Goal: Task Accomplishment & Management: Manage account settings

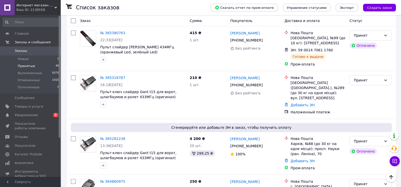
scroll to position [2093, 0]
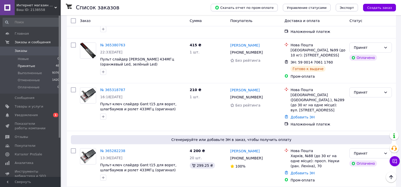
click at [364, 112] on li "Выполнен" at bounding box center [370, 114] width 42 height 9
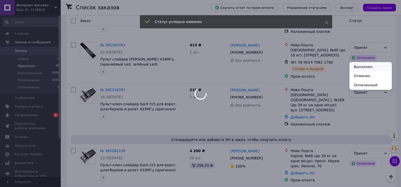
click at [364, 65] on li "Выполнен" at bounding box center [370, 66] width 42 height 9
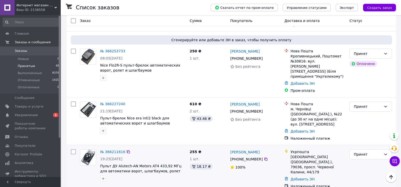
scroll to position [756, 0]
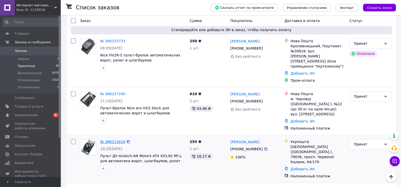
click at [111, 140] on link "№ 366211616" at bounding box center [112, 142] width 25 height 4
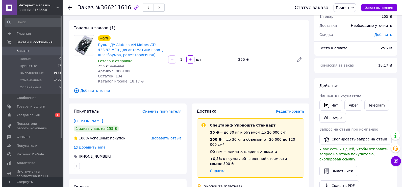
scroll to position [51, 0]
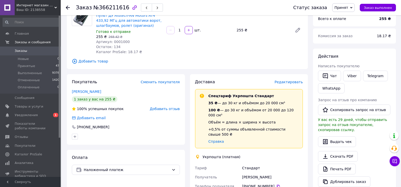
click at [290, 82] on span "Редактировать" at bounding box center [288, 82] width 28 height 4
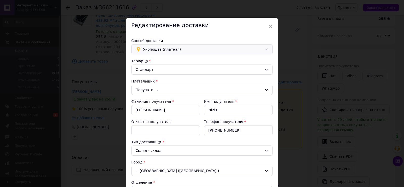
click at [200, 50] on span "Укрпошта (платная)" at bounding box center [202, 50] width 119 height 6
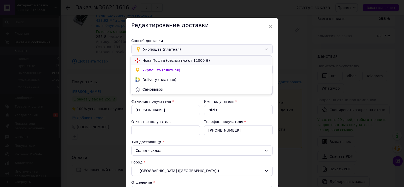
click at [175, 62] on span "Нова Пошта (бесплатно от 11000 ₴)" at bounding box center [205, 60] width 125 height 5
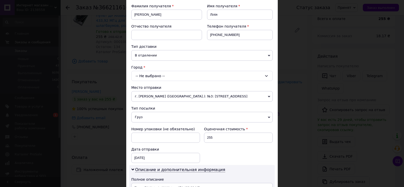
scroll to position [76, 0]
click at [173, 56] on span "В отделении" at bounding box center [202, 55] width 142 height 11
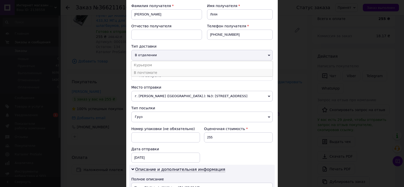
click at [158, 73] on li "В почтомате" at bounding box center [202, 73] width 142 height 8
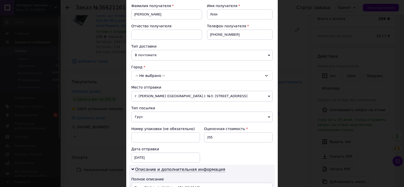
click at [161, 75] on div "-- Не выбрано --" at bounding box center [202, 76] width 142 height 10
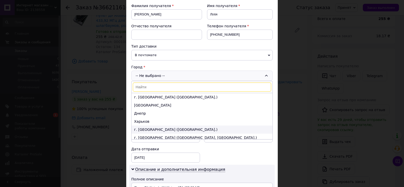
click at [149, 130] on li "г. [GEOGRAPHIC_DATA] ([GEOGRAPHIC_DATA].)" at bounding box center [202, 129] width 141 height 8
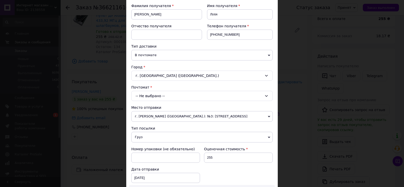
click at [153, 95] on div "-- Не выбрано --" at bounding box center [202, 96] width 142 height 10
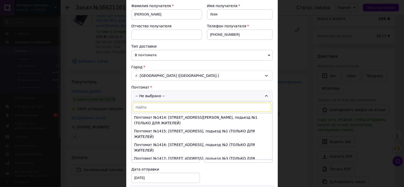
type input "2"
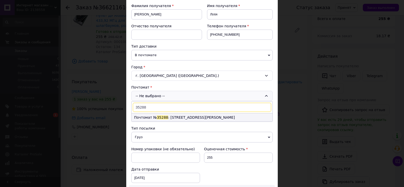
type input "35288"
click at [168, 116] on li "Почтомат № 35288 : [STREET_ADDRESS][PERSON_NAME]" at bounding box center [202, 117] width 141 height 8
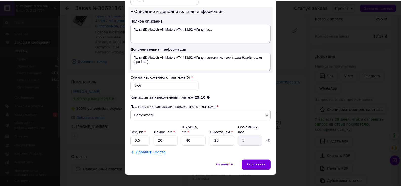
scroll to position [256, 0]
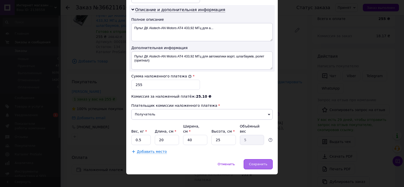
click at [263, 162] on span "Сохранить" at bounding box center [258, 164] width 18 height 4
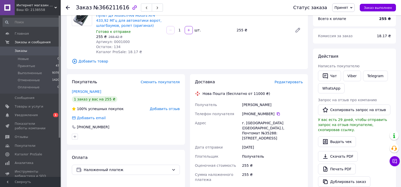
scroll to position [152, 0]
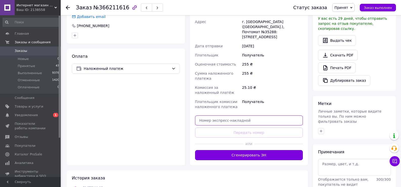
click at [235, 115] on input "text" at bounding box center [249, 120] width 108 height 10
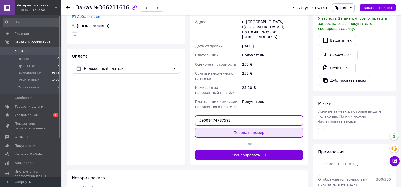
type input "59001474787592"
click at [249, 127] on button "Передать номер" at bounding box center [249, 132] width 108 height 10
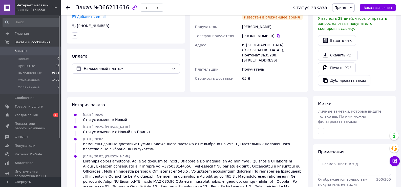
click at [66, 8] on use at bounding box center [68, 8] width 4 height 4
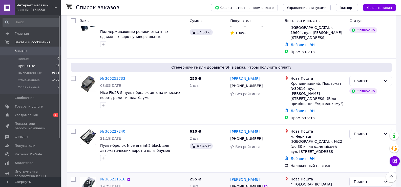
scroll to position [674, 0]
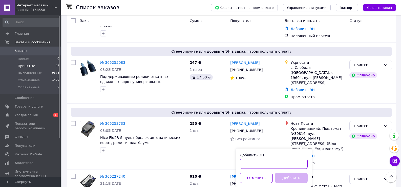
click at [281, 162] on input "Добавить ЭН" at bounding box center [274, 163] width 68 height 10
paste input "Не забрал заказ с Новой Почты!!! ОБМАНЫВАЕТ!!!"
type input "Не забрал заказ с Новой Почты!!! ОБМАНЫВАЕТ!!!"
click at [302, 163] on button "button" at bounding box center [302, 163] width 10 height 10
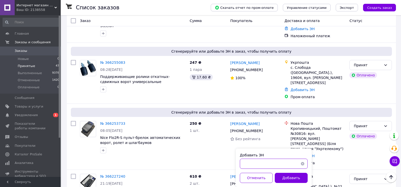
scroll to position [0, 0]
drag, startPoint x: 263, startPoint y: 164, endPoint x: 241, endPoint y: 164, distance: 21.5
click at [241, 164] on input "59001474787026" at bounding box center [274, 163] width 68 height 10
type input "59001474787026"
click at [290, 177] on button "Добавить" at bounding box center [291, 178] width 33 height 10
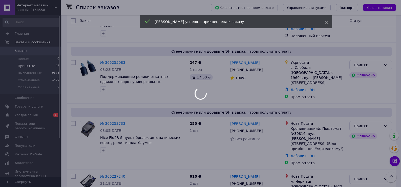
scroll to position [649, 0]
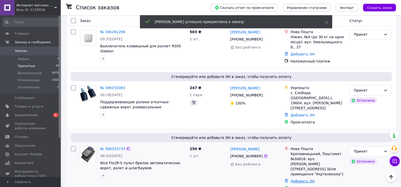
click at [298, 179] on link "Добавить ЭН" at bounding box center [302, 181] width 24 height 4
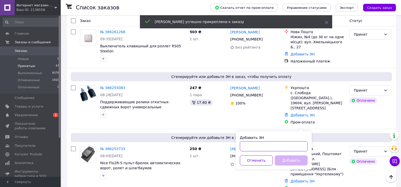
click at [282, 147] on input "Добавить ЭН" at bounding box center [274, 146] width 68 height 10
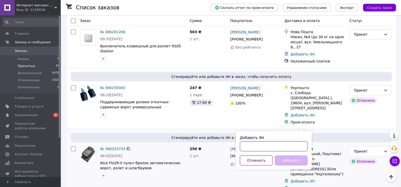
paste input "59001474788326"
type input "59001474788326"
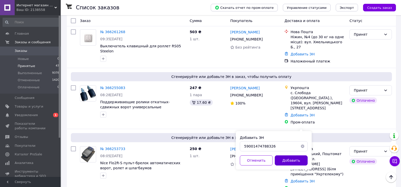
click at [295, 159] on button "Добавить" at bounding box center [291, 160] width 33 height 10
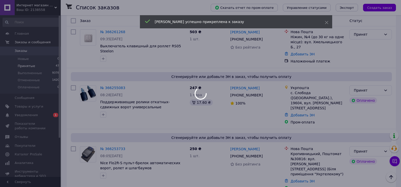
scroll to position [623, 0]
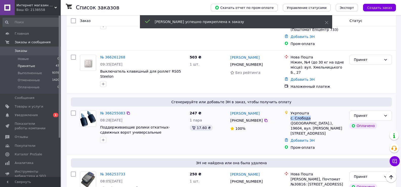
drag, startPoint x: 294, startPoint y: 78, endPoint x: 308, endPoint y: 77, distance: 13.2
click at [308, 110] on div "Укрпошта с. Слобода ([GEOGRAPHIC_DATA].), 19604, вул. [PERSON_NAME][STREET_ADDR…" at bounding box center [317, 122] width 57 height 25
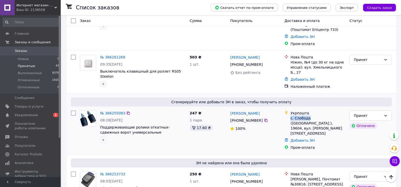
copy div "с. Слобода"
drag, startPoint x: 199, startPoint y: 77, endPoint x: 153, endPoint y: 72, distance: 46.0
click at [184, 108] on div "№ 366255083 08:28[DATE] Поддерживающие ролики откатных-сдвижных ворот универсал…" at bounding box center [231, 129] width 325 height 43
drag, startPoint x: 290, startPoint y: 78, endPoint x: 308, endPoint y: 77, distance: 17.7
click at [308, 116] on div "с. Слобода ([GEOGRAPHIC_DATA].), 19604, вул. [PERSON_NAME][STREET_ADDRESS]" at bounding box center [317, 126] width 55 height 20
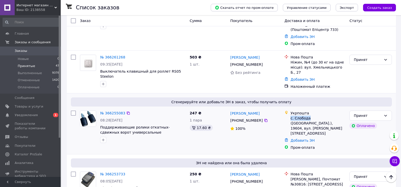
copy div "с. Слобода"
click at [303, 116] on div "с. Слобода ([GEOGRAPHIC_DATA].), 19604, вул. [PERSON_NAME][STREET_ADDRESS]" at bounding box center [317, 126] width 55 height 20
click at [112, 111] on link "№ 366255083" at bounding box center [112, 113] width 25 height 4
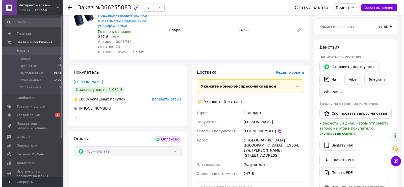
scroll to position [65, 0]
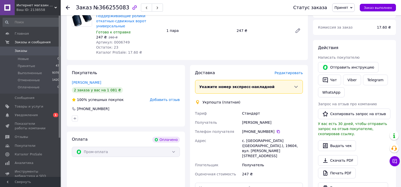
click at [289, 70] on div "Доставка Редактировать" at bounding box center [249, 73] width 108 height 6
click at [287, 71] on span "Редактировать" at bounding box center [288, 73] width 28 height 4
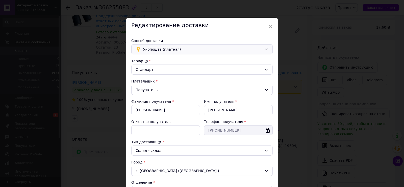
click at [202, 48] on span "Укрпошта (платная)" at bounding box center [202, 50] width 119 height 6
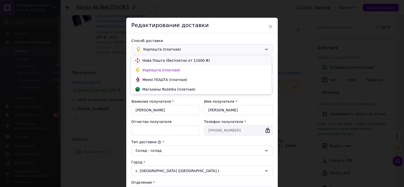
click at [180, 58] on div "Нова Пошта (бесплатно от 11000 ₴)" at bounding box center [201, 61] width 135 height 6
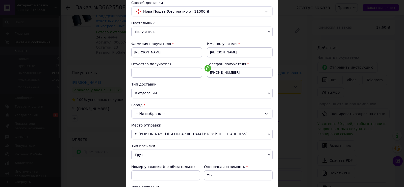
scroll to position [51, 0]
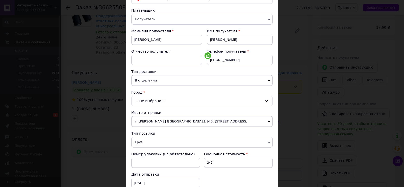
click at [155, 102] on div "-- Не выбрано --" at bounding box center [202, 101] width 142 height 10
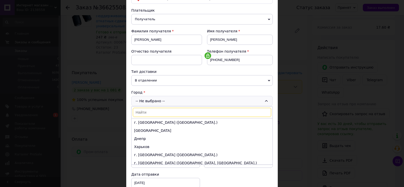
click at [158, 104] on div "-- Не выбрано -- г. [GEOGRAPHIC_DATA] ([GEOGRAPHIC_DATA].) [GEOGRAPHIC_DATA] Дн…" at bounding box center [202, 101] width 142 height 10
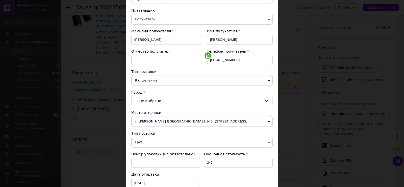
click at [154, 100] on div "-- Не выбрано --" at bounding box center [202, 101] width 142 height 10
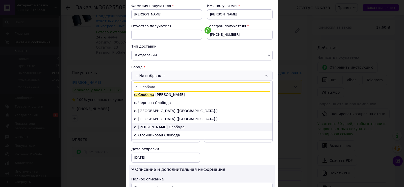
scroll to position [0, 0]
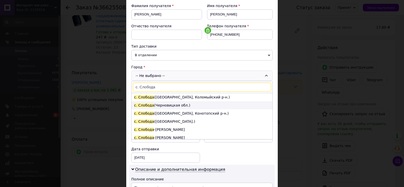
type input "с. Слобода"
click at [171, 105] on li "с. [GEOGRAPHIC_DATA] ([GEOGRAPHIC_DATA].)" at bounding box center [202, 105] width 141 height 8
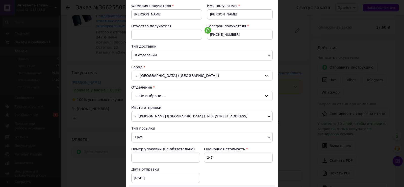
click at [176, 94] on div "-- Не выбрано --" at bounding box center [202, 96] width 142 height 10
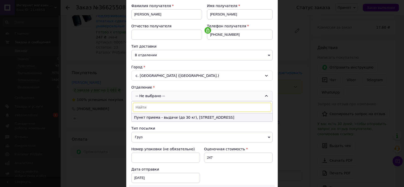
click at [156, 116] on li "Пункт приема - выдачи (до 30 кг), [STREET_ADDRESS]" at bounding box center [202, 117] width 141 height 8
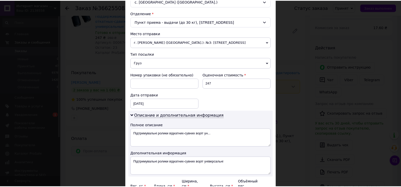
scroll to position [206, 0]
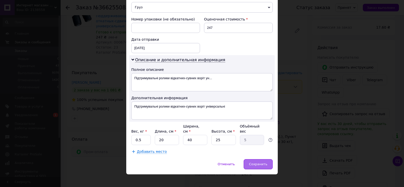
click at [261, 162] on span "Сохранить" at bounding box center [258, 164] width 18 height 4
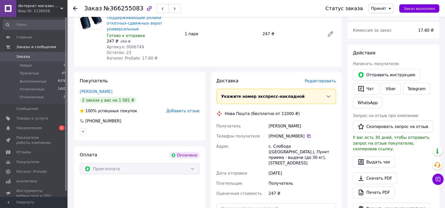
scroll to position [65, 0]
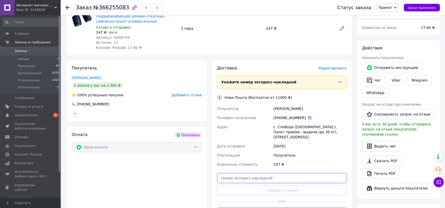
drag, startPoint x: 280, startPoint y: 166, endPoint x: 280, endPoint y: 174, distance: 8.1
click at [280, 173] on input "text" at bounding box center [282, 178] width 130 height 10
click at [280, 174] on input "text" at bounding box center [282, 178] width 130 height 10
paste input "59001474788649"
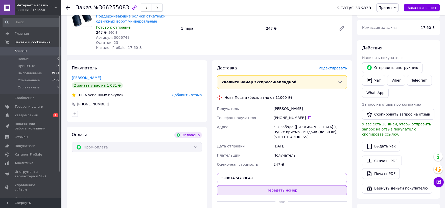
type input "59001474788649"
click at [291, 185] on button "Передать номер" at bounding box center [282, 190] width 130 height 10
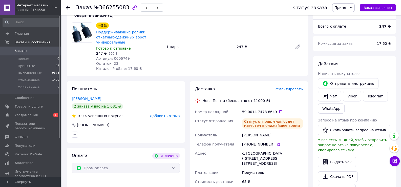
scroll to position [40, 0]
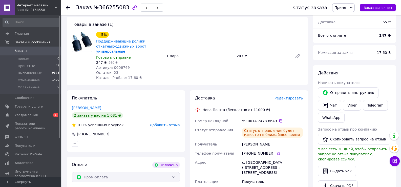
click at [66, 8] on use at bounding box center [68, 8] width 4 height 4
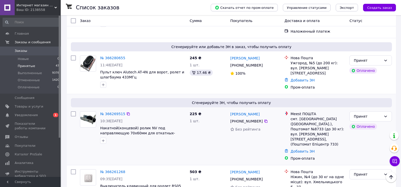
scroll to position [509, 0]
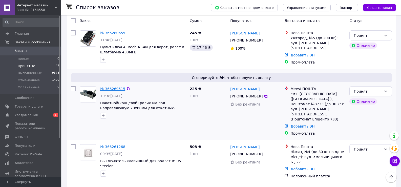
click at [107, 87] on link "№ 366269515" at bounding box center [112, 89] width 25 height 4
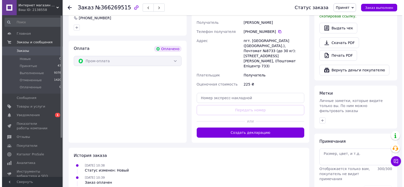
scroll to position [77, 0]
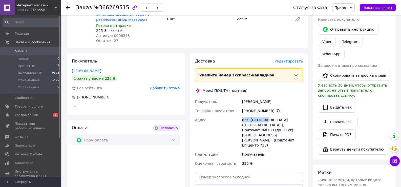
drag, startPoint x: 241, startPoint y: 121, endPoint x: 263, endPoint y: 121, distance: 22.2
click at [263, 121] on div "пгт. [GEOGRAPHIC_DATA] ([GEOGRAPHIC_DATA].), Почтомат №8733 (до 30 кг): [STREET…" at bounding box center [272, 132] width 63 height 34
copy div "пгт. [GEOGRAPHIC_DATA]"
click at [286, 62] on span "Редактировать" at bounding box center [288, 61] width 28 height 4
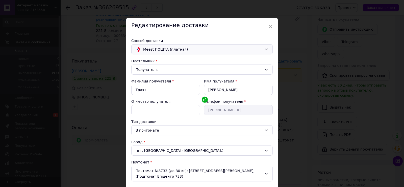
click at [231, 45] on div "Meest ПОШТА (платная)" at bounding box center [202, 49] width 142 height 10
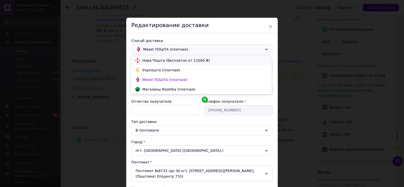
click at [155, 59] on span "Нова Пошта (бесплатно от 11000 ₴)" at bounding box center [205, 60] width 125 height 5
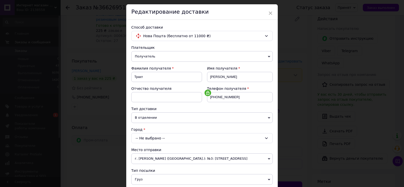
scroll to position [25, 0]
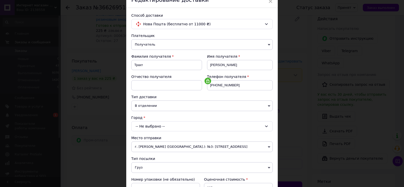
click at [162, 125] on div "-- Не выбрано --" at bounding box center [202, 126] width 142 height 10
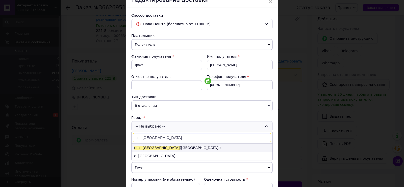
type input "пгт. [GEOGRAPHIC_DATA]"
click at [159, 146] on li "пгт. [GEOGRAPHIC_DATA] ([GEOGRAPHIC_DATA].)" at bounding box center [202, 148] width 141 height 8
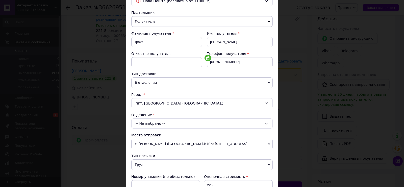
scroll to position [76, 0]
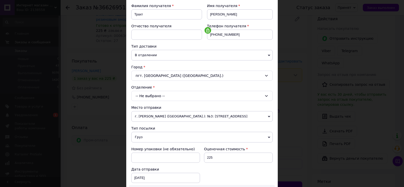
click at [177, 94] on div "-- Не выбрано --" at bounding box center [202, 96] width 142 height 10
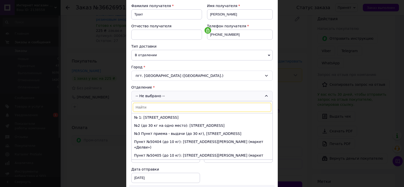
click at [159, 117] on li "№ 1: [STREET_ADDRESS]" at bounding box center [202, 117] width 141 height 8
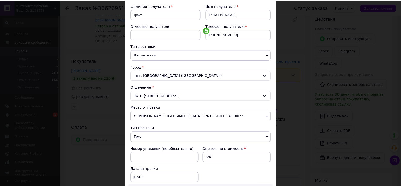
scroll to position [177, 0]
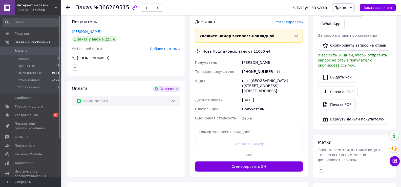
scroll to position [126, 0]
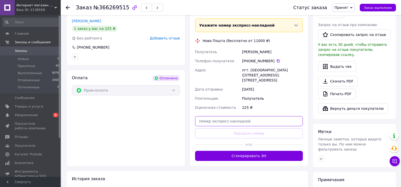
click at [222, 116] on input "text" at bounding box center [249, 121] width 108 height 10
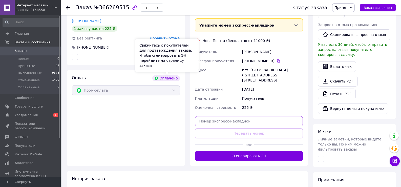
paste input "59001474788833"
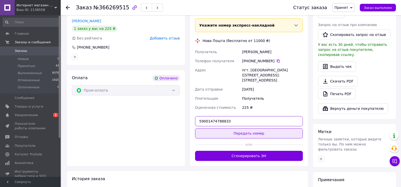
type input "59001474788833"
click at [253, 128] on button "Передать номер" at bounding box center [249, 133] width 108 height 10
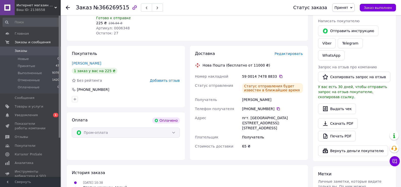
scroll to position [76, 0]
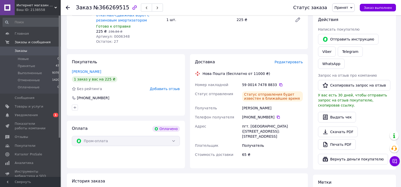
click at [67, 9] on use at bounding box center [68, 8] width 4 height 4
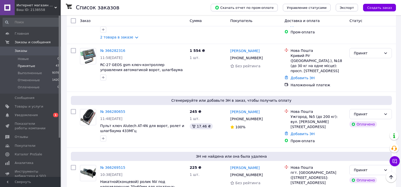
scroll to position [455, 0]
click at [299, 132] on link "Добавить ЭН" at bounding box center [302, 134] width 24 height 4
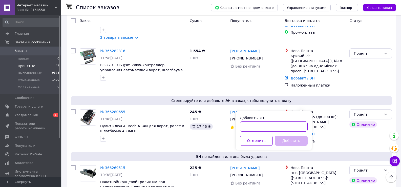
click at [282, 126] on input "Добавить ЭН" at bounding box center [274, 126] width 68 height 10
paste input "59001474789253"
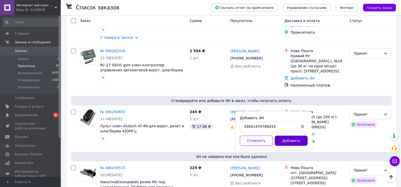
click at [288, 139] on button "Добавить" at bounding box center [291, 140] width 33 height 10
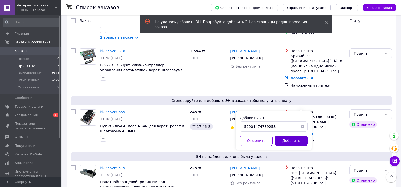
click at [286, 139] on button "Добавить" at bounding box center [291, 140] width 33 height 10
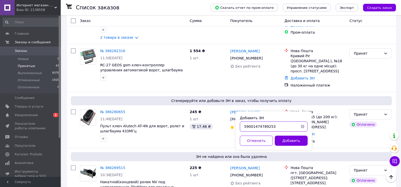
drag, startPoint x: 275, startPoint y: 127, endPoint x: 243, endPoint y: 126, distance: 31.9
click at [243, 126] on input "59001474789253" at bounding box center [274, 126] width 68 height 10
paste input "59001474789253"
drag, startPoint x: 256, startPoint y: 125, endPoint x: 279, endPoint y: 127, distance: 23.3
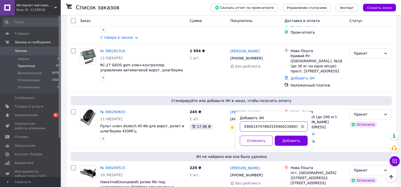
scroll to position [0, 10]
drag, startPoint x: 244, startPoint y: 126, endPoint x: 300, endPoint y: 126, distance: 56.1
click at [300, 126] on div "590014747892535900159001474789253" at bounding box center [274, 126] width 68 height 10
paste input "text"
type input "59001474789253"
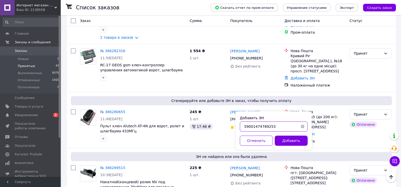
scroll to position [0, 0]
click at [296, 140] on button "Добавить" at bounding box center [291, 140] width 33 height 10
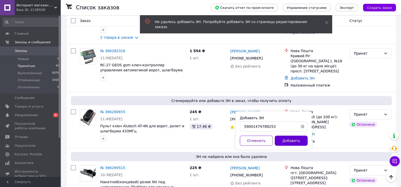
click at [294, 138] on button "Добавить" at bounding box center [291, 140] width 33 height 10
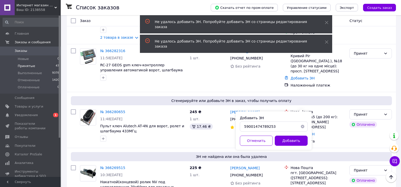
click at [292, 141] on button "Добавить" at bounding box center [291, 140] width 33 height 10
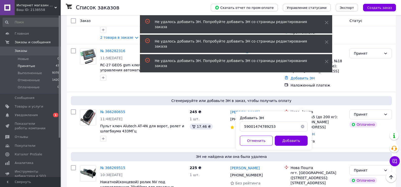
click at [303, 127] on button "button" at bounding box center [302, 126] width 10 height 10
click at [115, 110] on link "№ 366280655" at bounding box center [112, 112] width 25 height 4
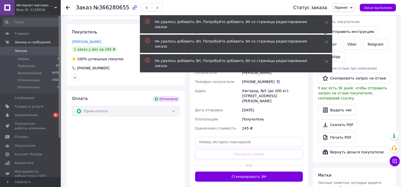
scroll to position [101, 0]
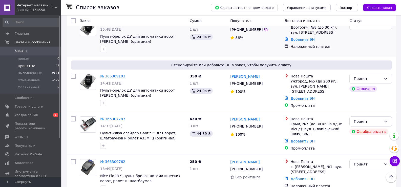
scroll to position [177, 0]
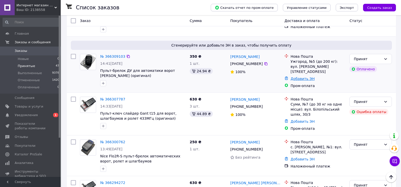
click at [293, 77] on link "Добавить ЭН" at bounding box center [302, 79] width 24 height 4
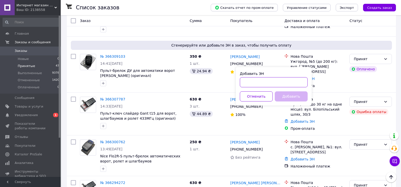
click at [274, 83] on input "Добавить ЭН" at bounding box center [274, 82] width 68 height 10
paste input "59001474789253"
type input "59001474789253"
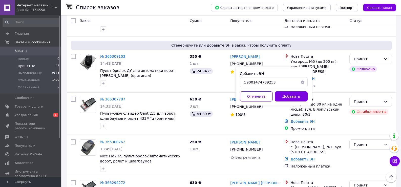
click at [287, 93] on button "Добавить" at bounding box center [291, 96] width 33 height 10
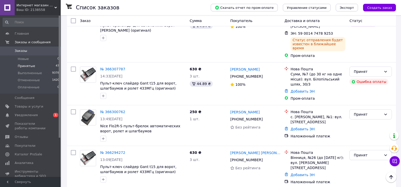
scroll to position [228, 0]
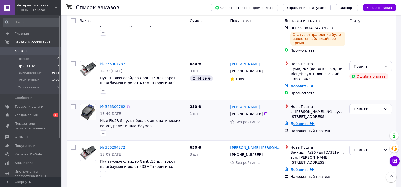
click at [302, 122] on link "Добавить ЭН" at bounding box center [302, 124] width 24 height 4
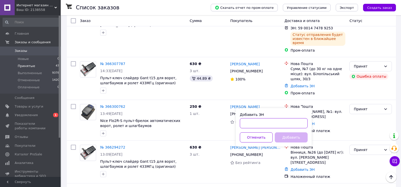
click at [280, 124] on input "Добавить ЭН" at bounding box center [274, 123] width 68 height 10
paste input "59001474789253"
drag, startPoint x: 280, startPoint y: 122, endPoint x: 263, endPoint y: 123, distance: 16.9
click at [263, 123] on input "59001474789253" at bounding box center [274, 123] width 68 height 10
type input "[CREDIT_CARD_NUMBER]"
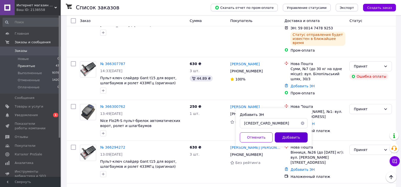
click at [284, 133] on button "Добавить" at bounding box center [291, 137] width 33 height 10
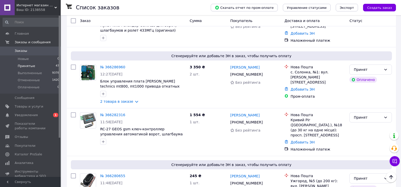
scroll to position [417, 0]
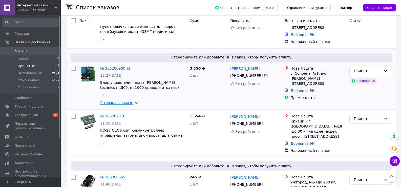
click at [133, 101] on link "2 товара в заказе" at bounding box center [116, 103] width 33 height 4
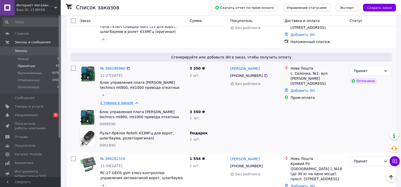
click at [133, 101] on link "2 товара в заказе" at bounding box center [116, 103] width 33 height 4
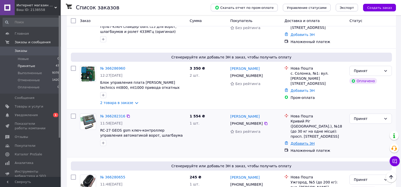
click at [308, 141] on link "Добавить ЭН" at bounding box center [302, 143] width 24 height 4
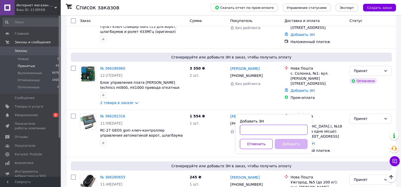
click at [286, 130] on input "Добавить ЭН" at bounding box center [274, 130] width 68 height 10
type input "20451269253928"
click at [287, 145] on button "Добавить" at bounding box center [291, 144] width 33 height 10
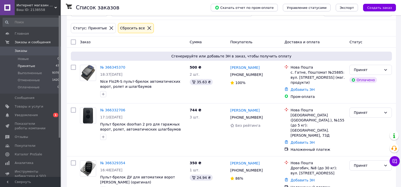
scroll to position [0, 0]
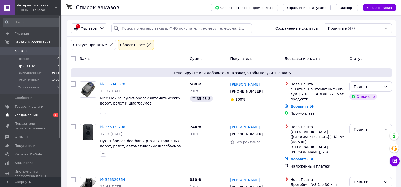
click at [33, 113] on span "Уведомления" at bounding box center [26, 115] width 23 height 5
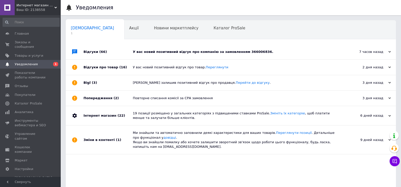
click at [191, 49] on div "У вас новий позитивний відгук про компанію за замовленням 366006836." at bounding box center [236, 51] width 207 height 15
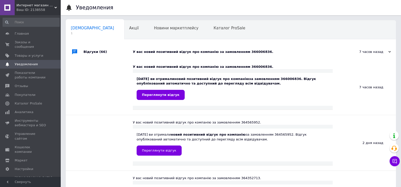
click at [111, 45] on span "Навчання та заходи" at bounding box center [91, 47] width 40 height 5
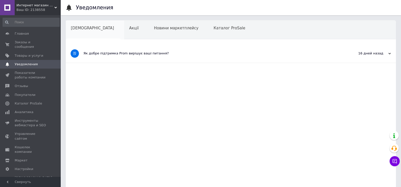
click at [85, 31] on div "[DEMOGRAPHIC_DATA]" at bounding box center [95, 29] width 58 height 19
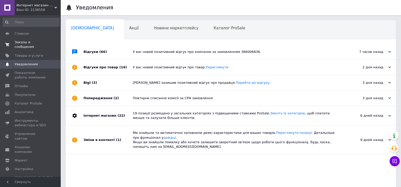
click at [26, 42] on span "Заказы и сообщения" at bounding box center [31, 44] width 32 height 9
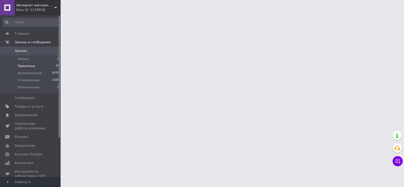
click at [31, 67] on span "Принятые" at bounding box center [26, 66] width 17 height 5
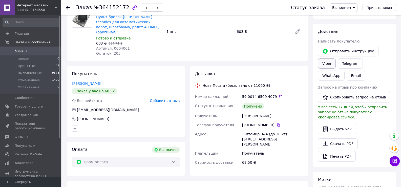
scroll to position [34, 0]
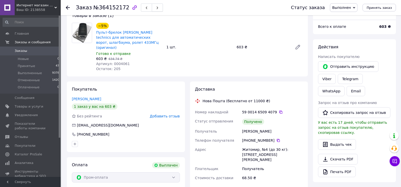
click at [152, 5] on button "button" at bounding box center [157, 8] width 11 height 8
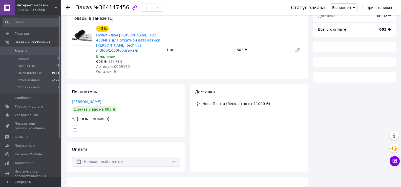
scroll to position [34, 0]
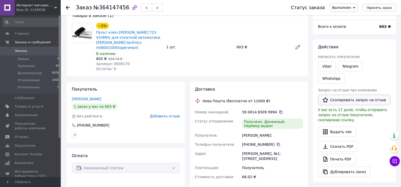
click at [347, 95] on button "Скопировать запрос на отзыв" at bounding box center [354, 100] width 72 height 11
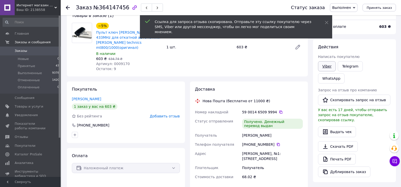
click at [329, 67] on link "Viber" at bounding box center [327, 66] width 18 height 10
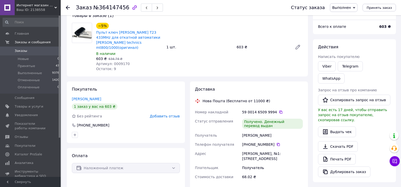
click at [357, 126] on div "Выдать чек" at bounding box center [354, 131] width 73 height 11
click at [156, 8] on use "button" at bounding box center [157, 8] width 2 height 3
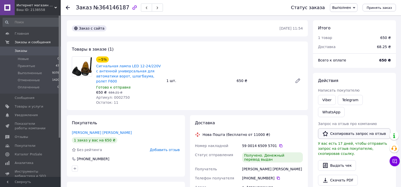
click at [343, 128] on button "Скопировать запрос на отзыв" at bounding box center [354, 133] width 72 height 11
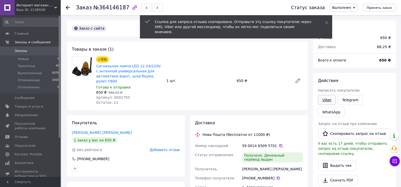
click at [326, 98] on link "Viber" at bounding box center [327, 100] width 18 height 10
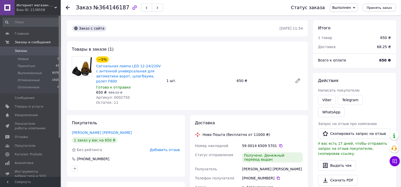
click at [378, 81] on div "Действия" at bounding box center [354, 81] width 73 height 6
click at [156, 9] on icon "button" at bounding box center [157, 7] width 3 height 3
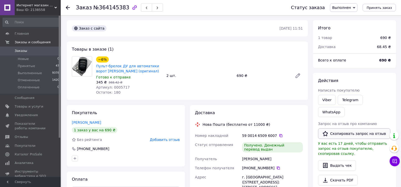
click at [349, 128] on button "Скопировать запрос на отзыв" at bounding box center [354, 133] width 72 height 11
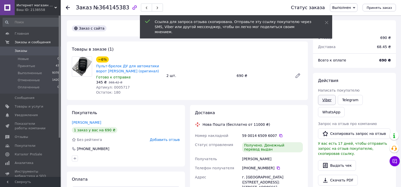
click at [326, 99] on link "Viber" at bounding box center [327, 100] width 18 height 10
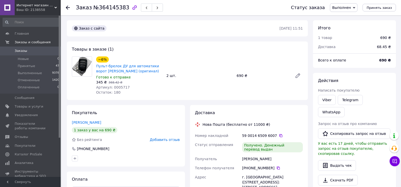
click at [366, 76] on div "Действия Написать покупателю Viber Telegram WhatsApp Запрос на отзыв про компан…" at bounding box center [354, 144] width 83 height 143
click at [152, 8] on button "button" at bounding box center [157, 8] width 11 height 8
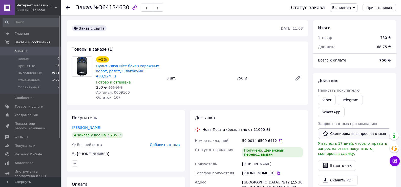
click at [339, 128] on button "Скопировать запрос на отзыв" at bounding box center [354, 133] width 72 height 11
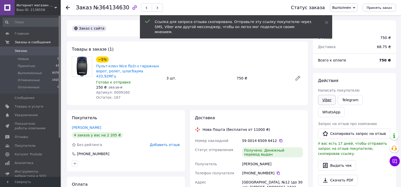
click at [320, 101] on link "Viber" at bounding box center [327, 100] width 18 height 10
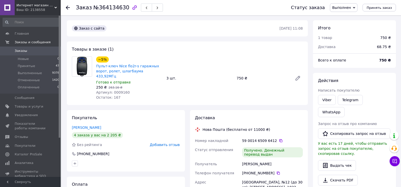
click at [370, 75] on div "Действия Написать покупателю Viber Telegram WhatsApp Запрос на отзыв про компан…" at bounding box center [354, 144] width 83 height 143
click at [152, 5] on button "button" at bounding box center [157, 8] width 11 height 8
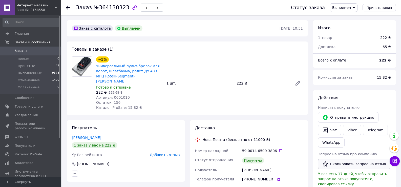
click at [356, 160] on button "Скопировать запрос на отзыв" at bounding box center [354, 163] width 72 height 11
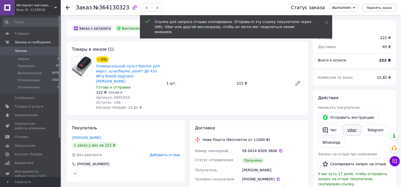
click at [348, 130] on link "Viber" at bounding box center [352, 130] width 18 height 11
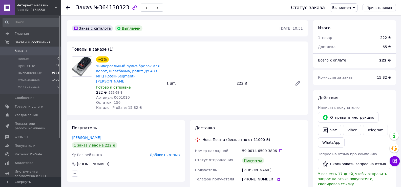
click at [362, 106] on div "Написать покупателю" at bounding box center [354, 107] width 73 height 5
click at [327, 129] on icon "button" at bounding box center [325, 129] width 5 height 5
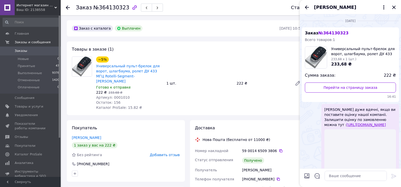
scroll to position [32, 0]
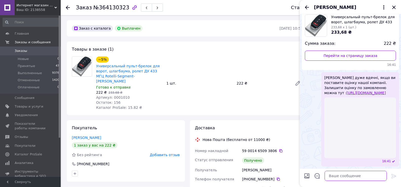
click at [351, 176] on textarea at bounding box center [355, 176] width 62 height 10
paste textarea "Будемо дуже вдячні, якщо ви поставите оцінку нашої компаніі. Залишити оцінку по…"
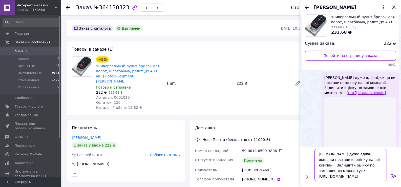
type textarea "Будемо дуже вдячні, якщо ви поставите оцінку нашої компаніі. Залишити оцінку по…"
click at [393, 178] on icon at bounding box center [394, 176] width 6 height 6
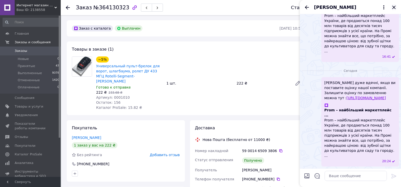
scroll to position [91, 0]
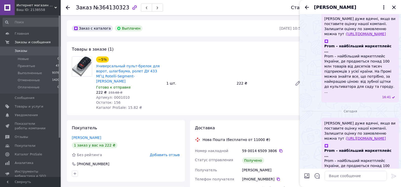
click at [394, 8] on icon "Закрыть" at bounding box center [394, 7] width 6 height 6
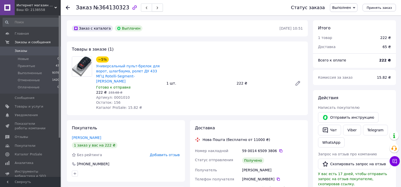
click at [156, 7] on icon "button" at bounding box center [157, 7] width 3 height 3
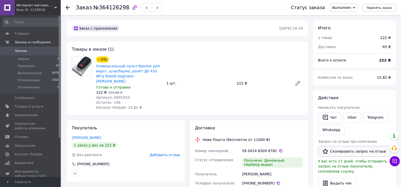
click at [346, 151] on button "Скопировать запрос на отзыв" at bounding box center [354, 151] width 72 height 11
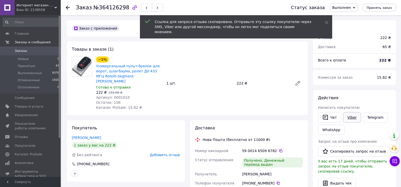
click at [348, 117] on link "Viber" at bounding box center [352, 117] width 18 height 11
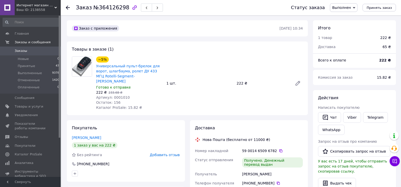
click at [375, 96] on div "Действия" at bounding box center [354, 98] width 73 height 6
click at [334, 118] on button "Чат" at bounding box center [329, 117] width 23 height 11
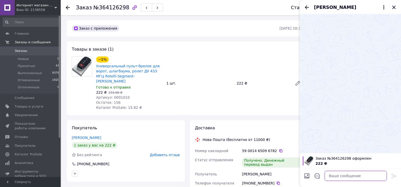
click at [346, 180] on textarea at bounding box center [355, 176] width 62 height 10
paste textarea "Будемо дуже вдячні, якщо ви поставите оцінку нашої компаніі. Залишити оцінку по…"
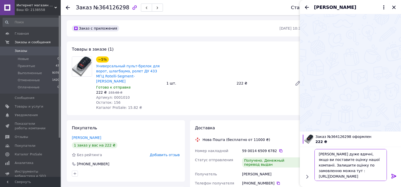
type textarea "Будемо дуже вдячні, якщо ви поставите оцінку нашої компаніі. Залишити оцінку по…"
click at [396, 177] on icon at bounding box center [394, 176] width 6 height 6
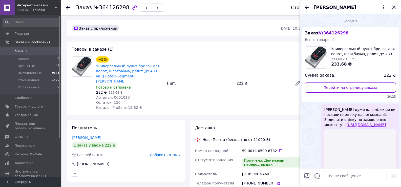
click at [394, 8] on icon "Закрыть" at bounding box center [394, 7] width 6 height 6
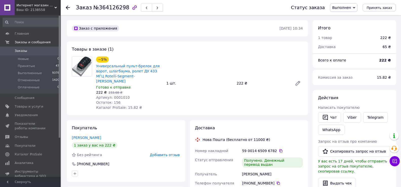
click at [156, 9] on icon "button" at bounding box center [157, 7] width 3 height 3
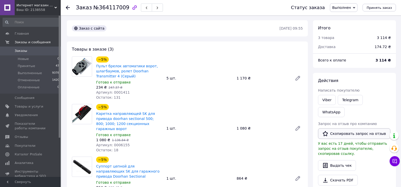
click at [349, 128] on button "Скопировать запрос на отзыв" at bounding box center [354, 133] width 72 height 11
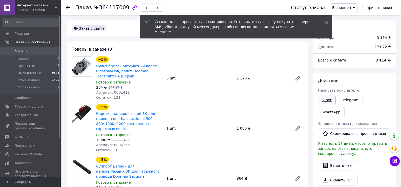
click at [325, 98] on link "Viber" at bounding box center [327, 100] width 18 height 10
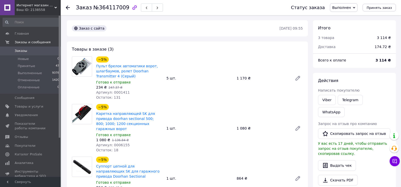
click at [384, 121] on div "Запрос на отзыв про компанию" at bounding box center [354, 123] width 73 height 5
click at [156, 7] on icon "button" at bounding box center [157, 7] width 3 height 3
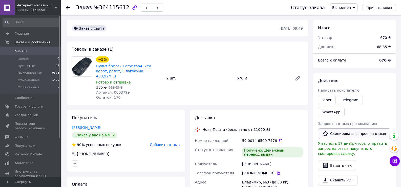
click at [348, 128] on button "Скопировать запрос на отзыв" at bounding box center [354, 133] width 72 height 11
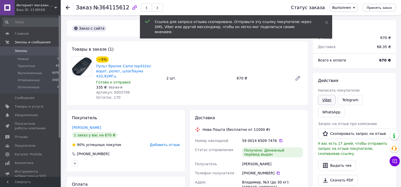
click at [326, 100] on link "Viber" at bounding box center [327, 100] width 18 height 10
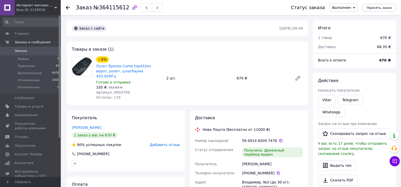
click at [380, 155] on div "Действия Написать покупателю Viber Telegram WhatsApp Запрос на отзыв про компан…" at bounding box center [354, 144] width 73 height 133
click at [152, 8] on button "button" at bounding box center [157, 8] width 11 height 8
click at [342, 128] on button "Скопировать запрос на отзыв" at bounding box center [354, 133] width 72 height 11
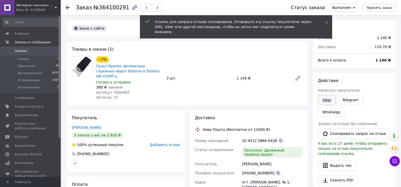
click at [329, 100] on link "Viber" at bounding box center [327, 100] width 18 height 10
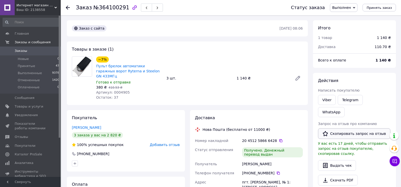
click at [360, 128] on button "Скопировать запрос на отзыв" at bounding box center [354, 133] width 72 height 11
click at [371, 81] on div "Действия" at bounding box center [354, 81] width 73 height 6
click at [154, 7] on button "button" at bounding box center [157, 8] width 11 height 8
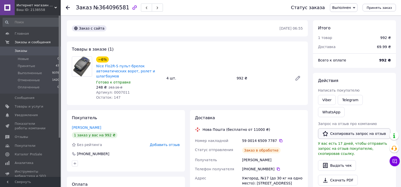
click at [336, 128] on button "Скопировать запрос на отзыв" at bounding box center [354, 133] width 72 height 11
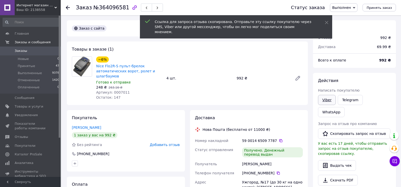
click at [328, 97] on link "Viber" at bounding box center [327, 100] width 18 height 10
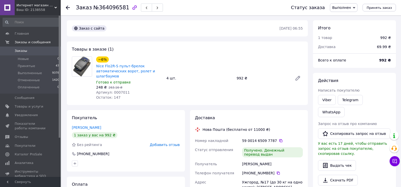
click at [376, 85] on div "Действия Написать покупателю Viber Telegram WhatsApp Запрос на отзыв про компан…" at bounding box center [354, 144] width 73 height 133
click at [152, 9] on button "button" at bounding box center [157, 8] width 11 height 8
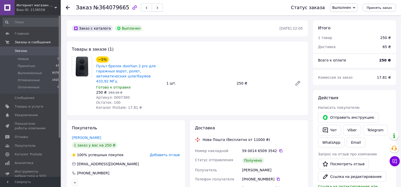
click at [155, 8] on button "button" at bounding box center [157, 8] width 11 height 8
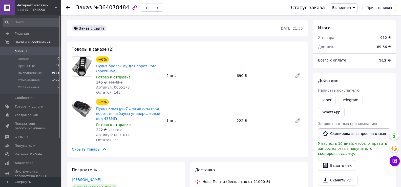
click at [339, 128] on button "Скопировать запрос на отзыв" at bounding box center [354, 133] width 72 height 11
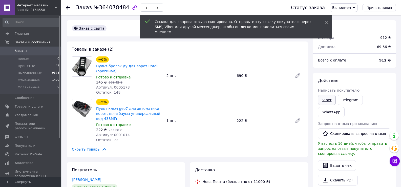
click at [329, 100] on link "Viber" at bounding box center [327, 100] width 18 height 10
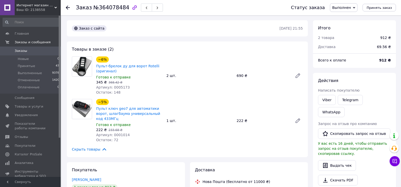
click at [356, 81] on div "Действия" at bounding box center [354, 81] width 73 height 6
click at [156, 8] on icon "button" at bounding box center [157, 7] width 3 height 3
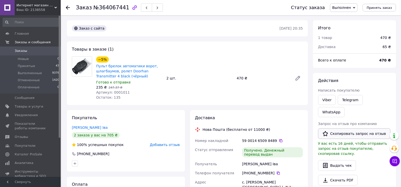
click at [339, 128] on button "Скопировать запрос на отзыв" at bounding box center [354, 133] width 72 height 11
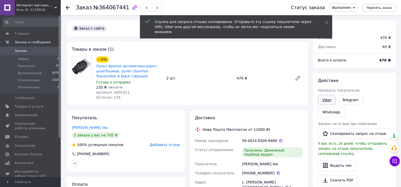
click at [330, 101] on link "Viber" at bounding box center [327, 100] width 18 height 10
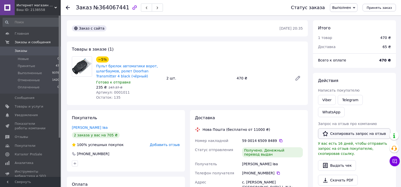
click at [363, 128] on button "Скопировать запрос на отзыв" at bounding box center [354, 133] width 72 height 11
click at [370, 160] on div "Выдать чек" at bounding box center [354, 165] width 73 height 11
click at [153, 4] on button "button" at bounding box center [157, 8] width 11 height 8
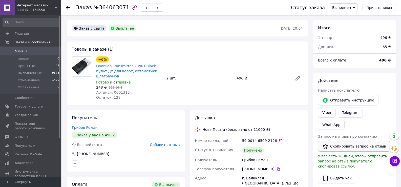
click at [340, 141] on button "Скопировать запрос на отзыв" at bounding box center [354, 146] width 72 height 11
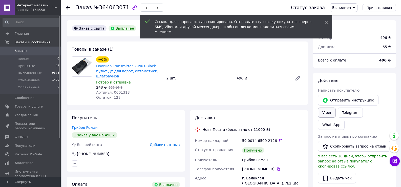
click at [325, 109] on link "Viber" at bounding box center [327, 112] width 18 height 10
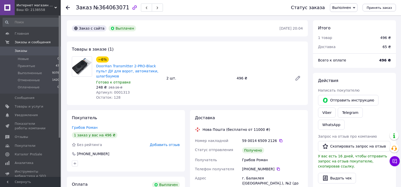
click at [381, 89] on div "Написать покупателю" at bounding box center [354, 90] width 73 height 5
click at [153, 5] on button "button" at bounding box center [157, 8] width 11 height 8
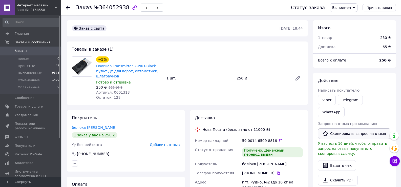
click at [338, 128] on button "Скопировать запрос на отзыв" at bounding box center [354, 133] width 72 height 11
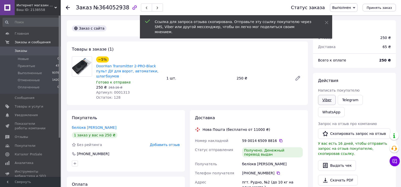
click at [329, 96] on link "Viber" at bounding box center [327, 100] width 18 height 10
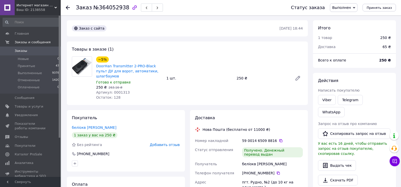
click at [154, 6] on button "button" at bounding box center [157, 8] width 11 height 8
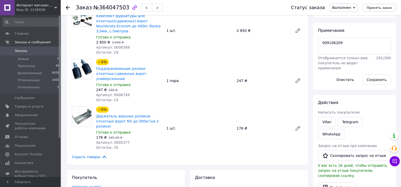
scroll to position [51, 0]
click at [156, 8] on use "button" at bounding box center [157, 8] width 2 height 3
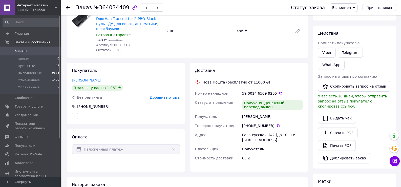
scroll to position [51, 0]
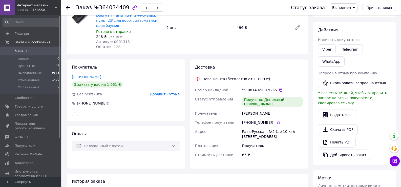
click at [145, 7] on icon "button" at bounding box center [146, 7] width 3 height 3
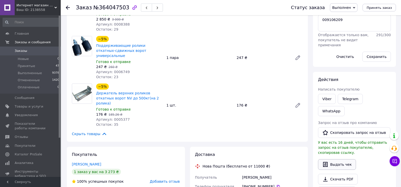
scroll to position [76, 0]
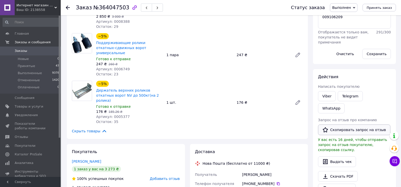
click at [350, 124] on button "Скопировать запрос на отзыв" at bounding box center [354, 129] width 72 height 11
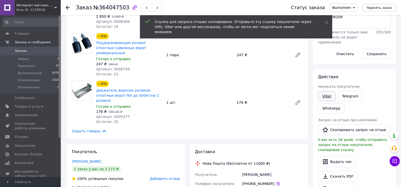
click at [329, 94] on link "Viber" at bounding box center [327, 96] width 18 height 10
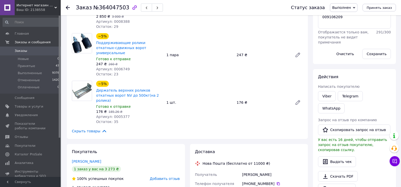
click at [361, 70] on div "Действия Написать покупателю Viber Telegram WhatsApp Запрос на отзыв про компан…" at bounding box center [354, 140] width 83 height 143
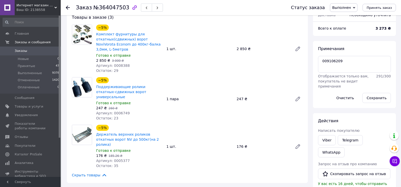
scroll to position [0, 0]
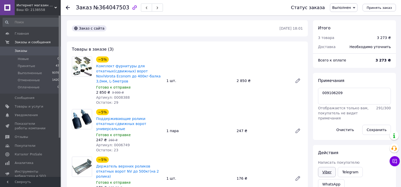
click at [330, 175] on link "Viber" at bounding box center [327, 172] width 18 height 10
